Goal: Task Accomplishment & Management: Use online tool/utility

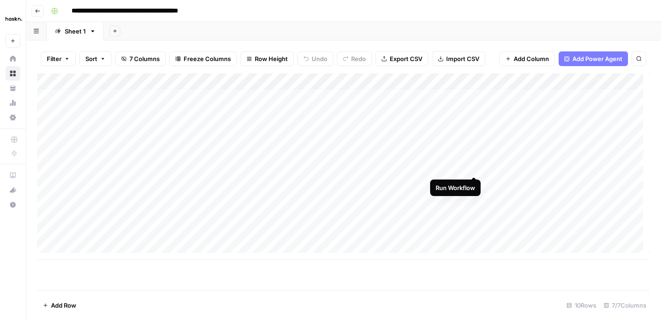
click at [473, 165] on div "Add Column" at bounding box center [343, 166] width 613 height 186
click at [474, 166] on div "Add Column" at bounding box center [343, 166] width 613 height 186
drag, startPoint x: 283, startPoint y: 180, endPoint x: 282, endPoint y: 202, distance: 21.6
click at [283, 203] on div "Add Column" at bounding box center [343, 166] width 613 height 186
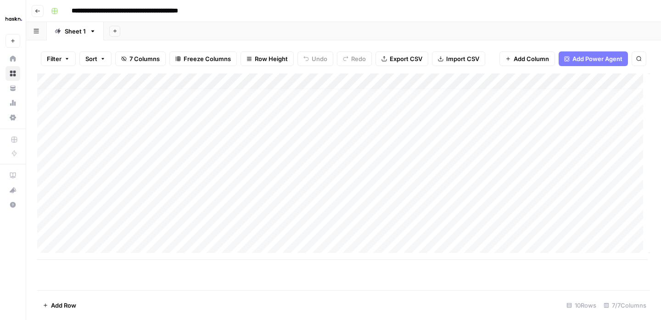
click at [290, 184] on div "Add Column" at bounding box center [343, 166] width 613 height 186
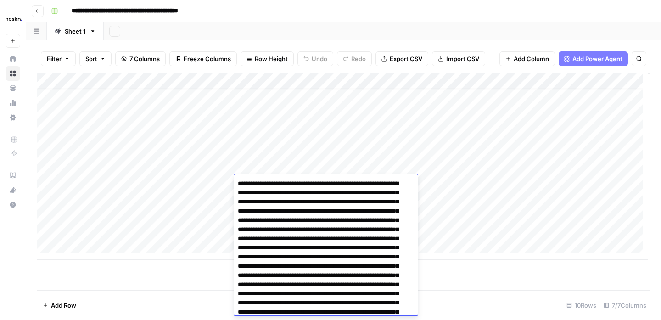
scroll to position [536, 0]
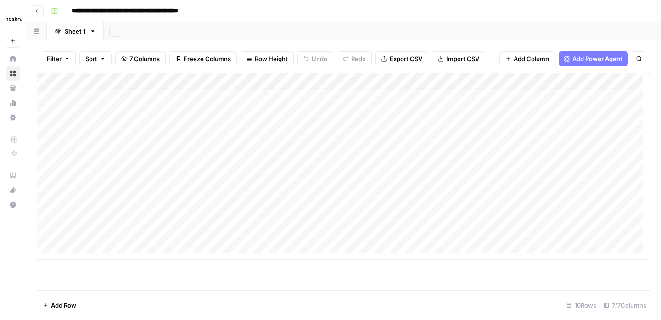
click at [304, 161] on div "Add Column" at bounding box center [343, 166] width 613 height 186
drag, startPoint x: 293, startPoint y: 194, endPoint x: 284, endPoint y: 234, distance: 41.3
click at [284, 234] on div "Add Column" at bounding box center [343, 166] width 613 height 186
click at [282, 178] on div "Add Column" at bounding box center [343, 166] width 613 height 186
click at [279, 231] on div "Add Column" at bounding box center [343, 166] width 613 height 186
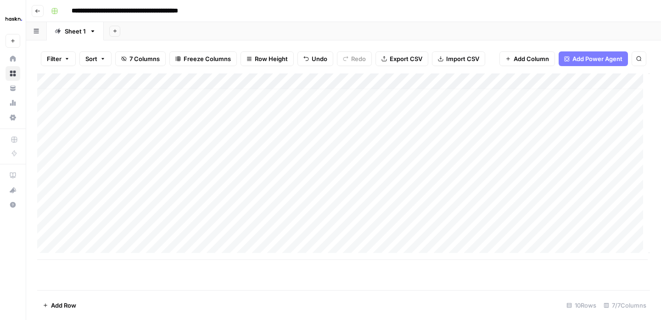
click at [300, 182] on div "Add Column" at bounding box center [343, 166] width 613 height 186
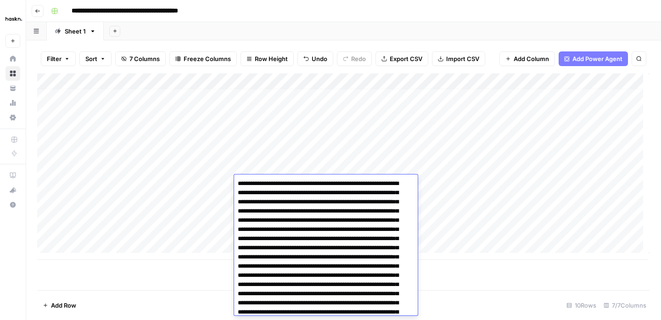
scroll to position [407, 0]
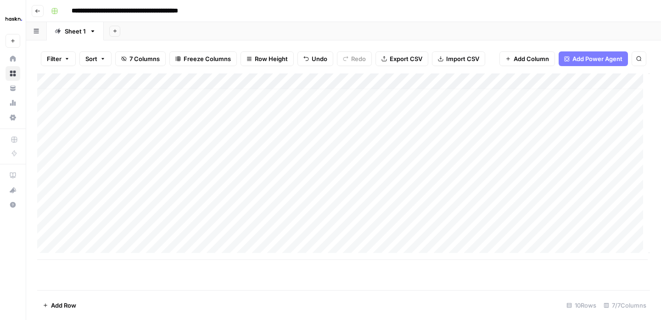
click at [363, 10] on div "**********" at bounding box center [349, 11] width 604 height 15
click at [281, 231] on div "Add Column" at bounding box center [343, 166] width 613 height 186
click at [275, 230] on div "Add Column" at bounding box center [343, 166] width 613 height 186
type textarea "**********"
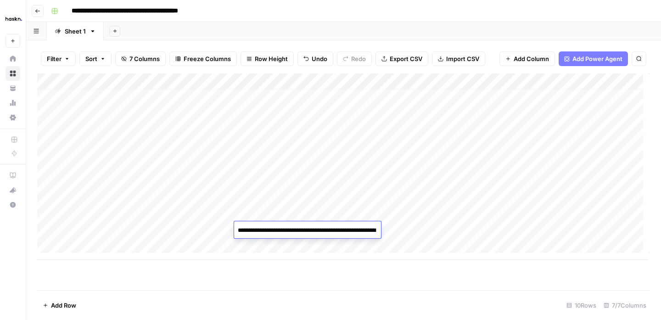
scroll to position [497, 0]
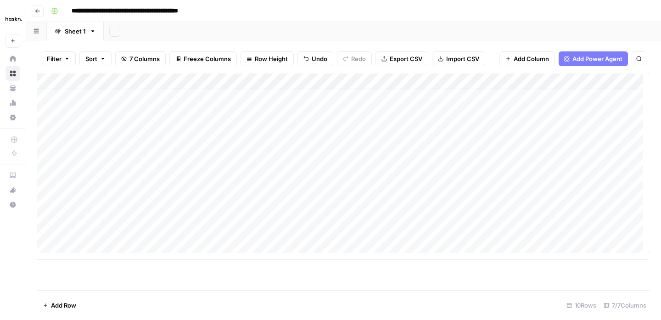
click at [342, 194] on div "Add Column" at bounding box center [343, 166] width 613 height 186
click at [398, 14] on div "**********" at bounding box center [349, 11] width 604 height 15
click at [470, 174] on div "Add Column" at bounding box center [343, 166] width 613 height 186
click at [442, 204] on div "Add Column" at bounding box center [343, 166] width 613 height 186
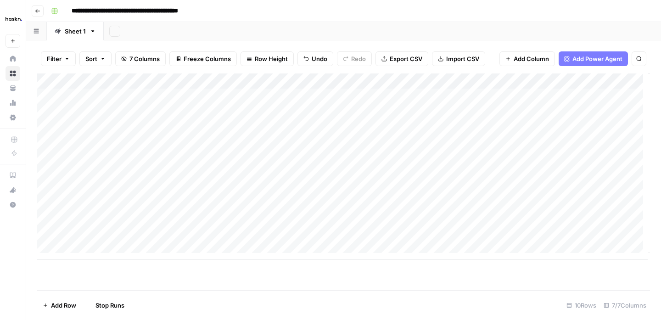
click at [442, 220] on div "Add Column" at bounding box center [343, 166] width 613 height 186
click at [440, 236] on div "Add Column" at bounding box center [343, 166] width 613 height 186
click at [503, 206] on div "Add Column" at bounding box center [343, 166] width 613 height 186
